Goal: Information Seeking & Learning: Learn about a topic

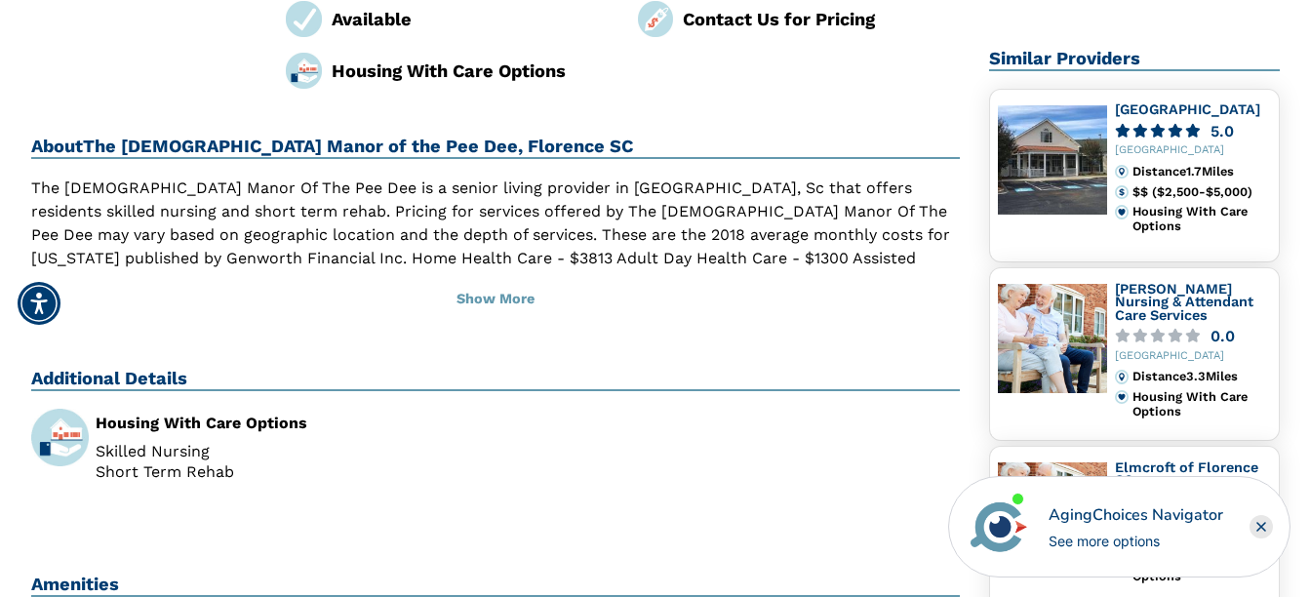
scroll to position [412, 0]
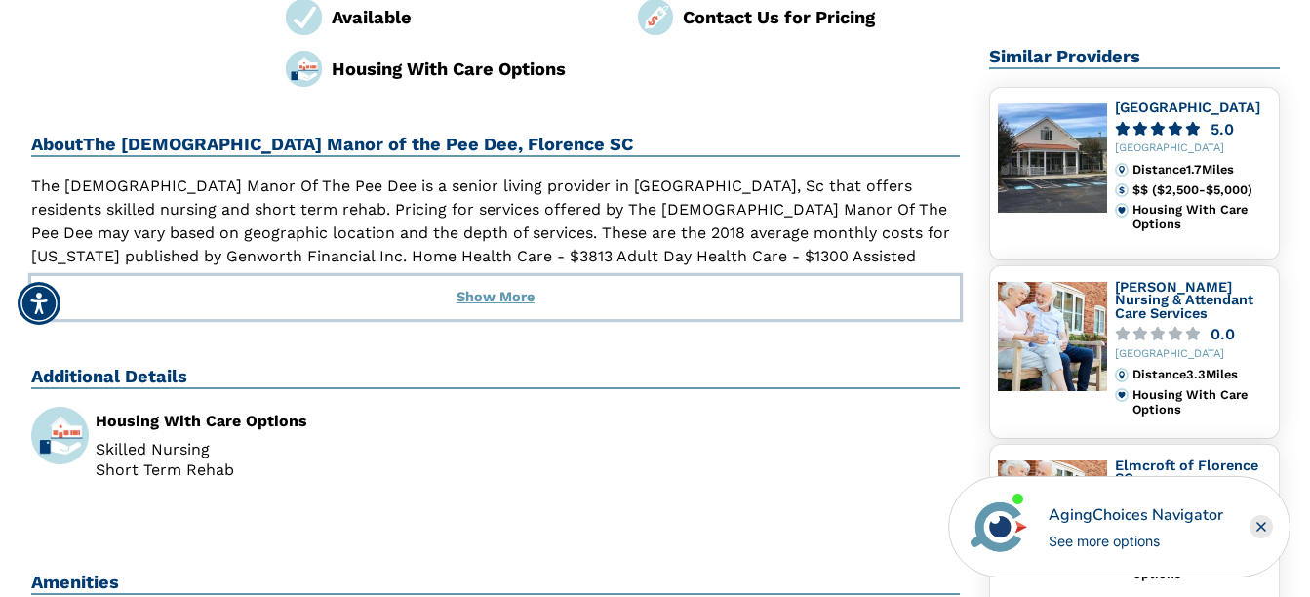
click at [481, 298] on button "Show More" at bounding box center [495, 297] width 929 height 43
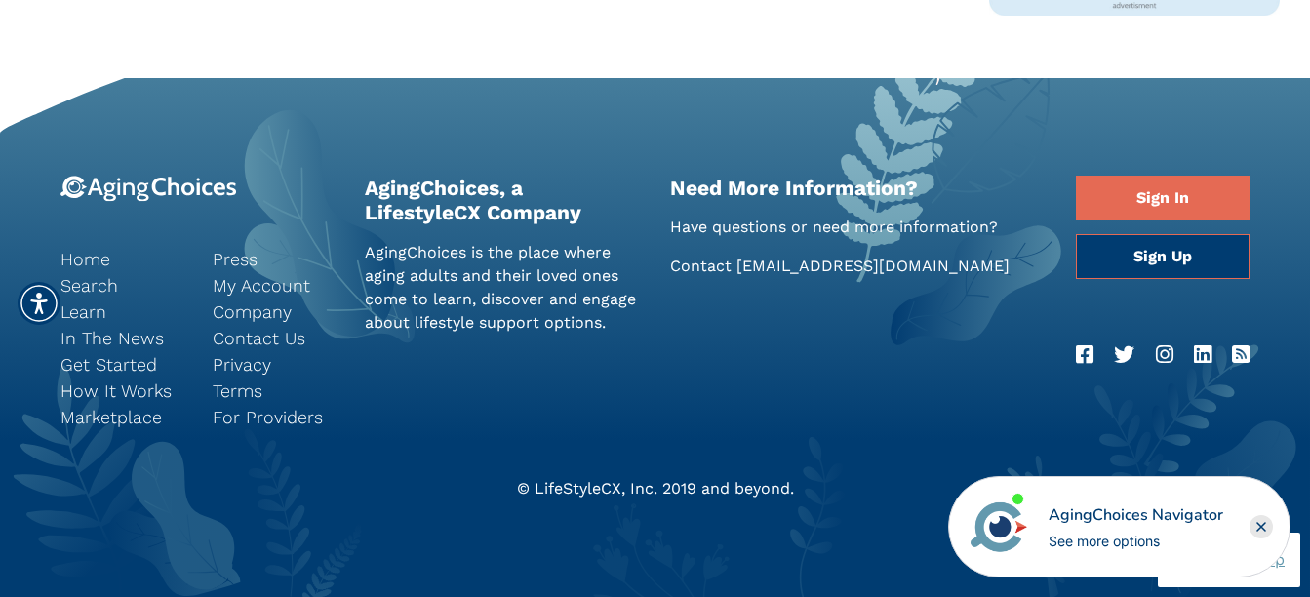
scroll to position [1332, 0]
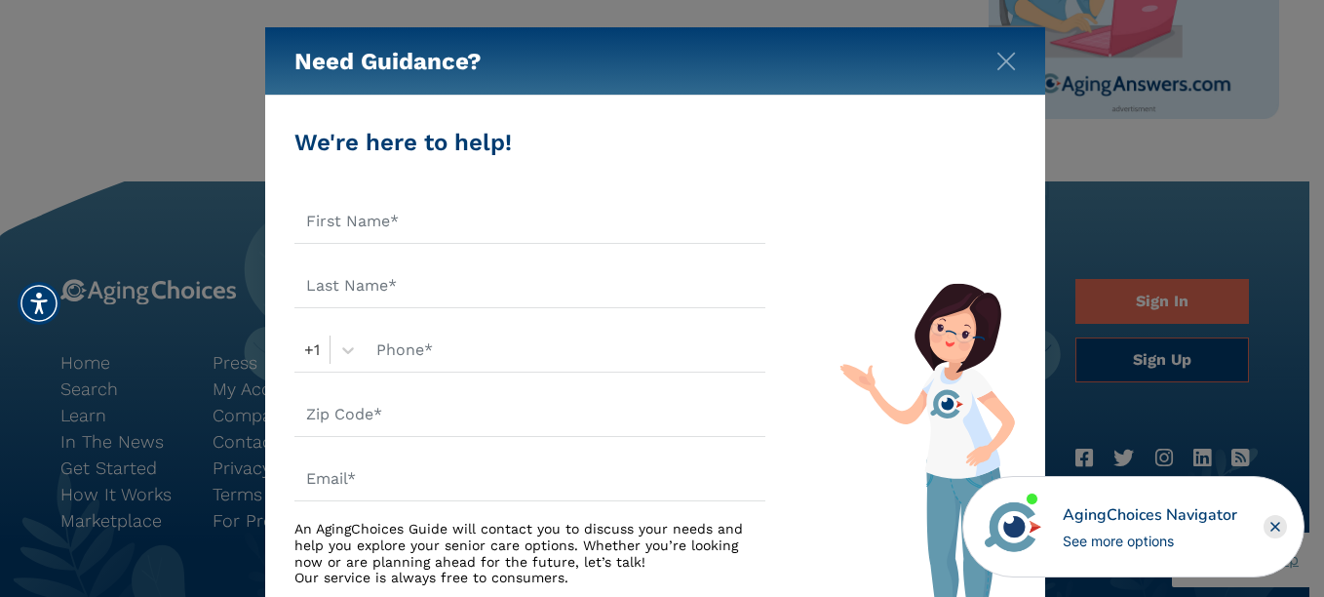
click at [1274, 527] on rect "Close" at bounding box center [1275, 526] width 23 height 23
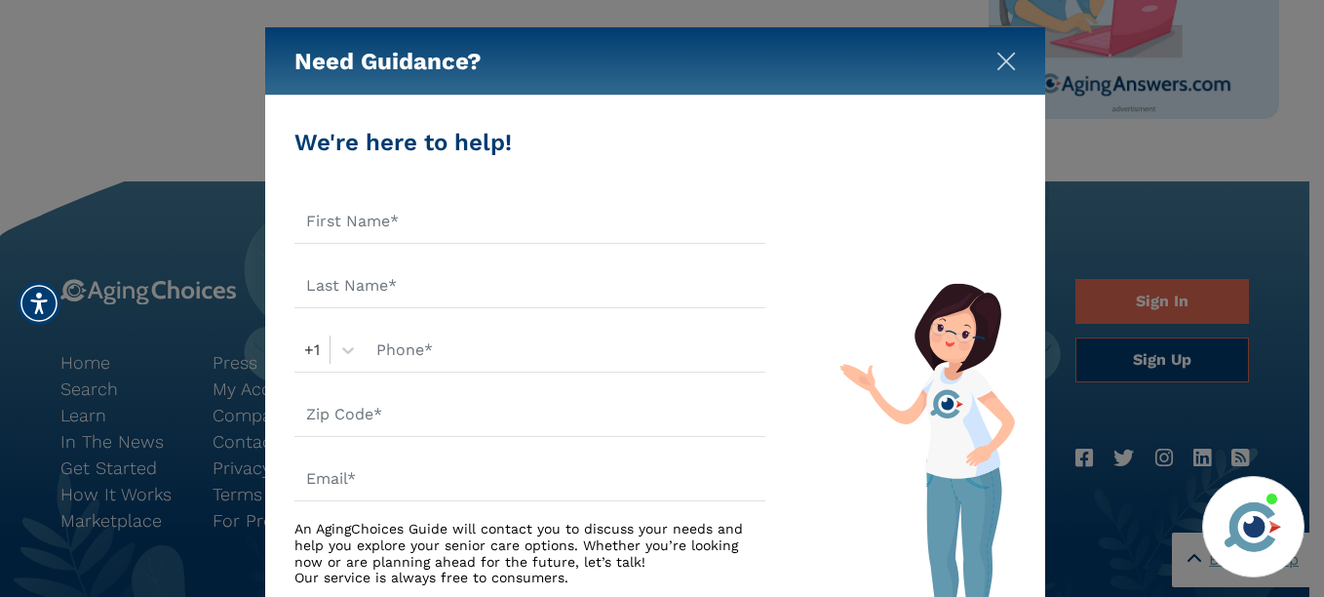
click at [1000, 61] on img "Close" at bounding box center [1007, 62] width 20 height 20
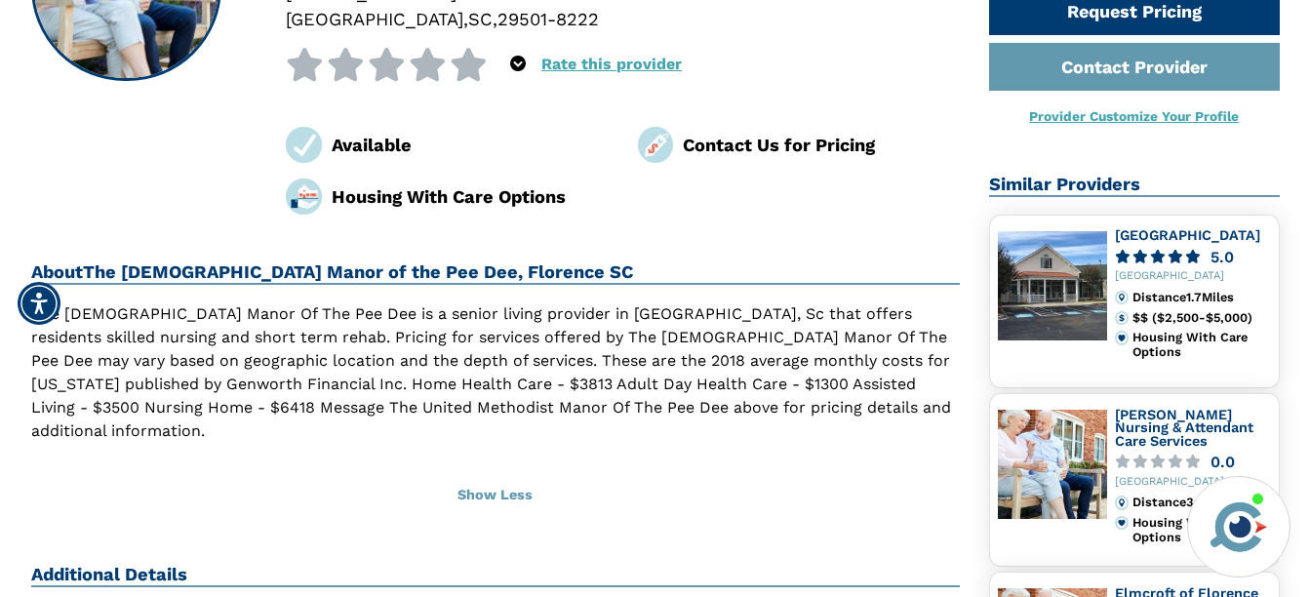
scroll to position [284, 0]
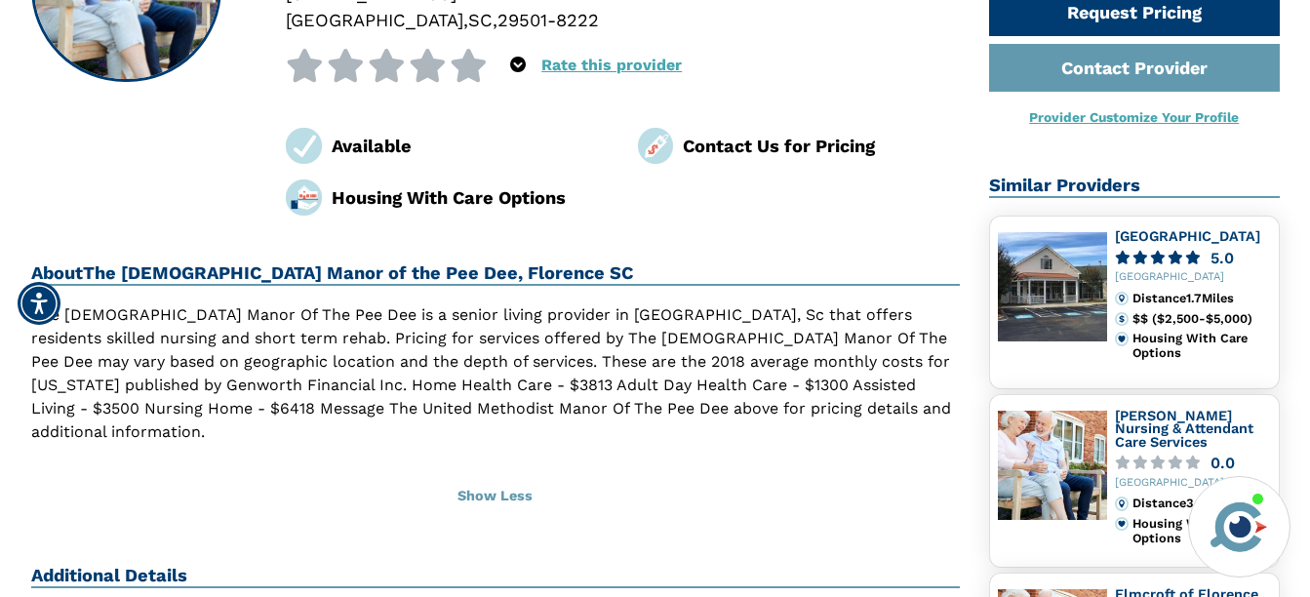
click at [1195, 297] on div "Distance 1.7 Miles" at bounding box center [1200, 299] width 137 height 14
click at [1185, 252] on icon at bounding box center [1193, 258] width 16 height 14
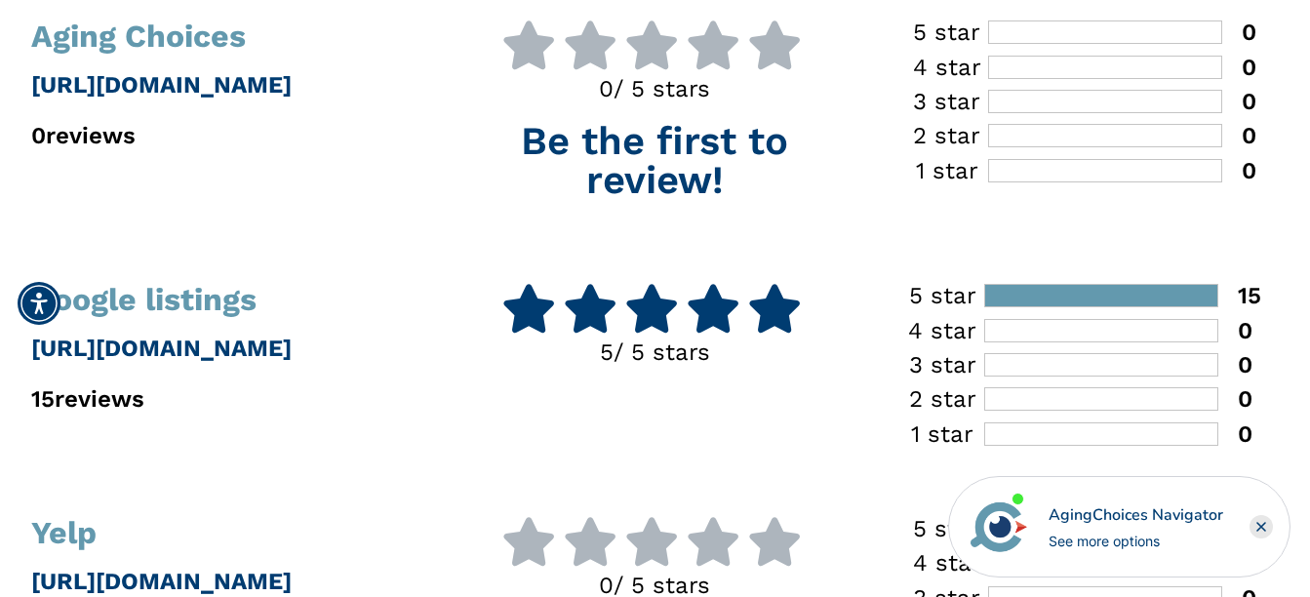
click at [1121, 340] on div at bounding box center [1101, 330] width 234 height 23
